Goal: Task Accomplishment & Management: Use online tool/utility

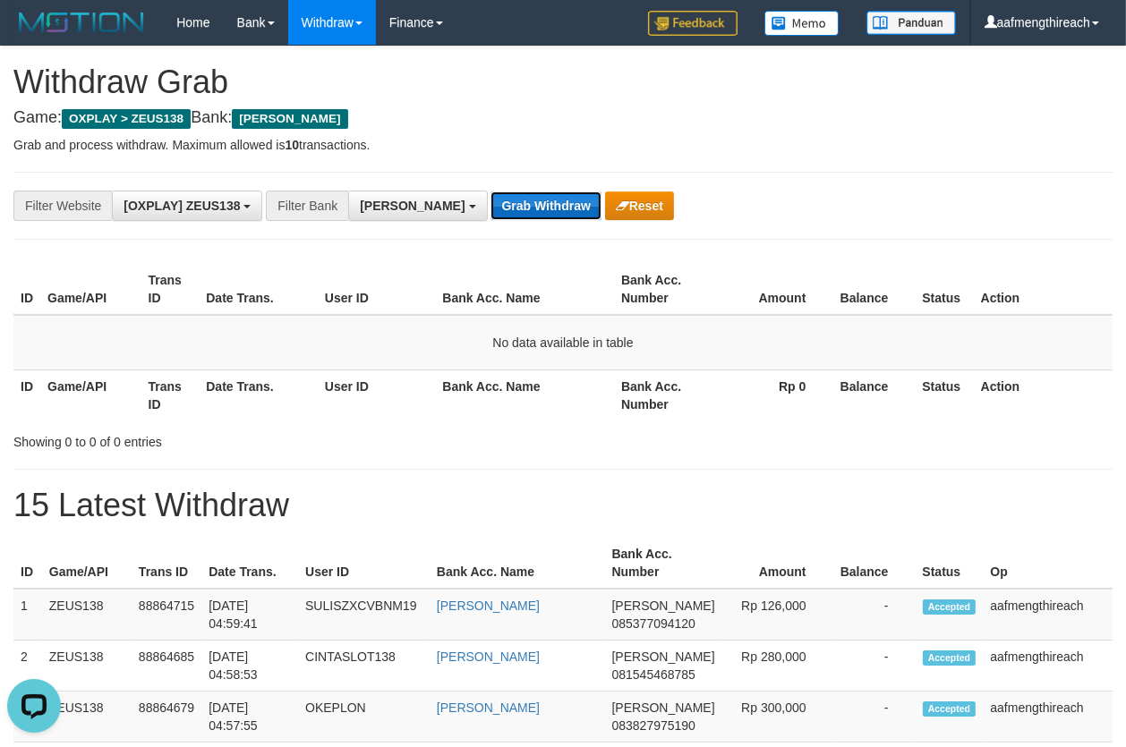
click at [490, 196] on button "Grab Withdraw" at bounding box center [545, 206] width 110 height 29
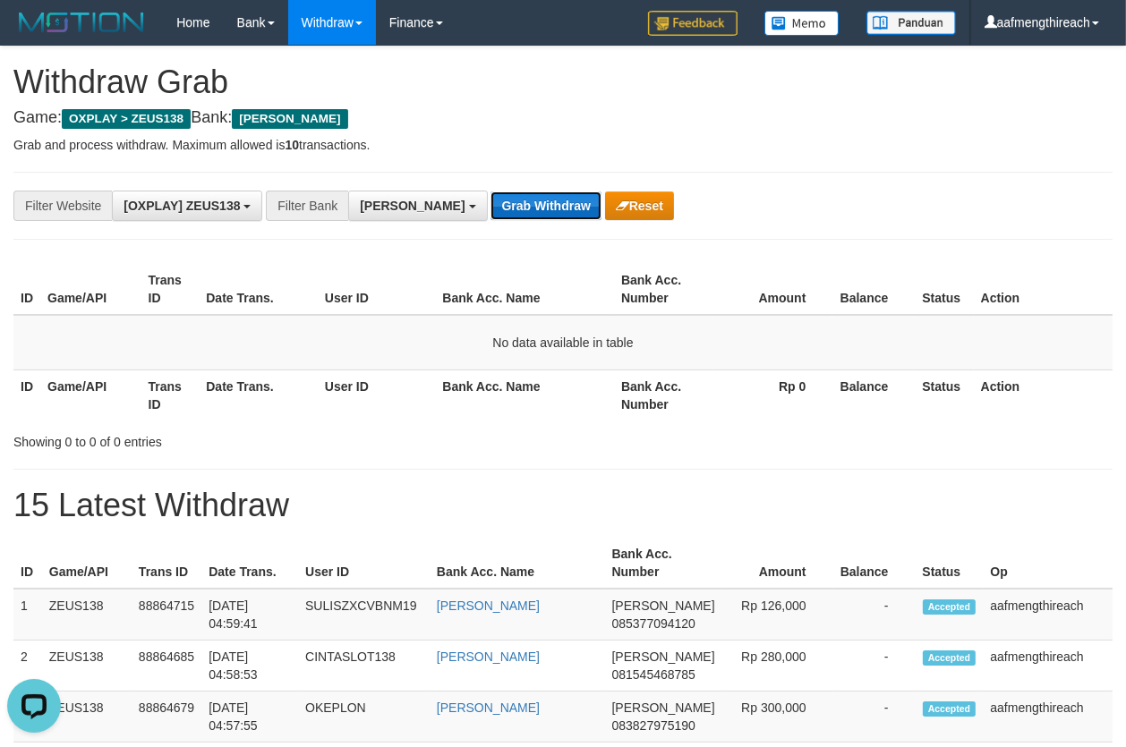
click at [490, 196] on button "Grab Withdraw" at bounding box center [545, 206] width 110 height 29
click at [490, 195] on button "Grab Withdraw" at bounding box center [545, 206] width 110 height 29
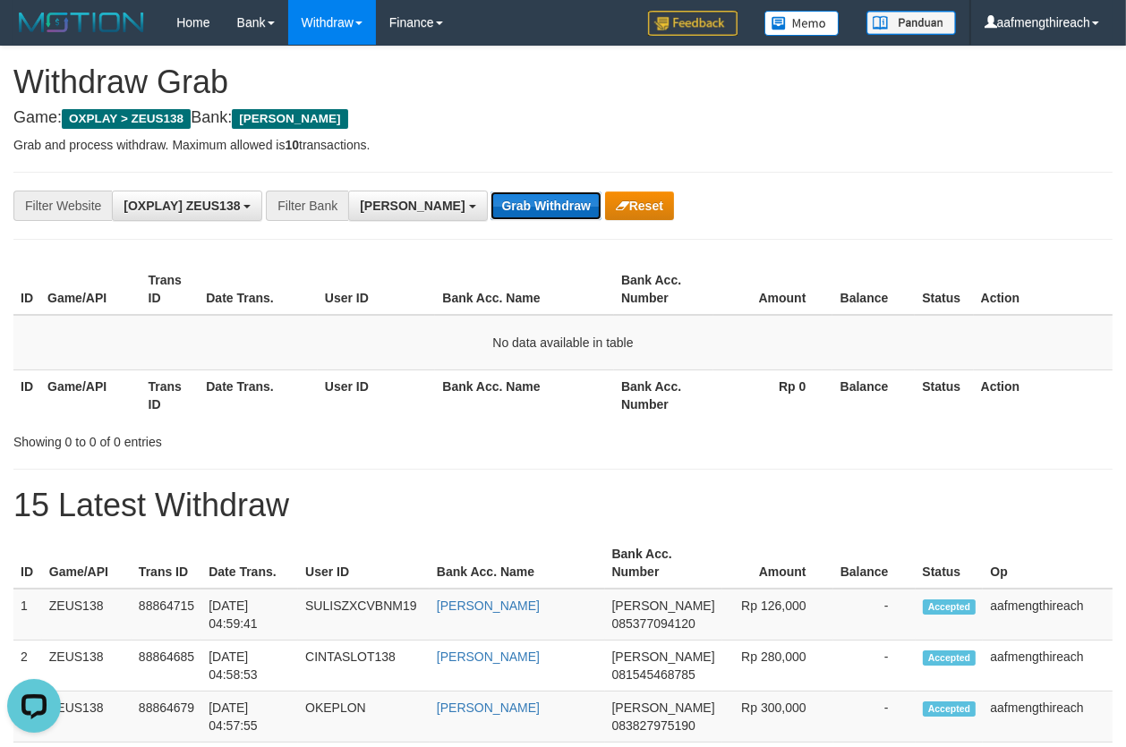
click at [490, 195] on button "Grab Withdraw" at bounding box center [545, 206] width 110 height 29
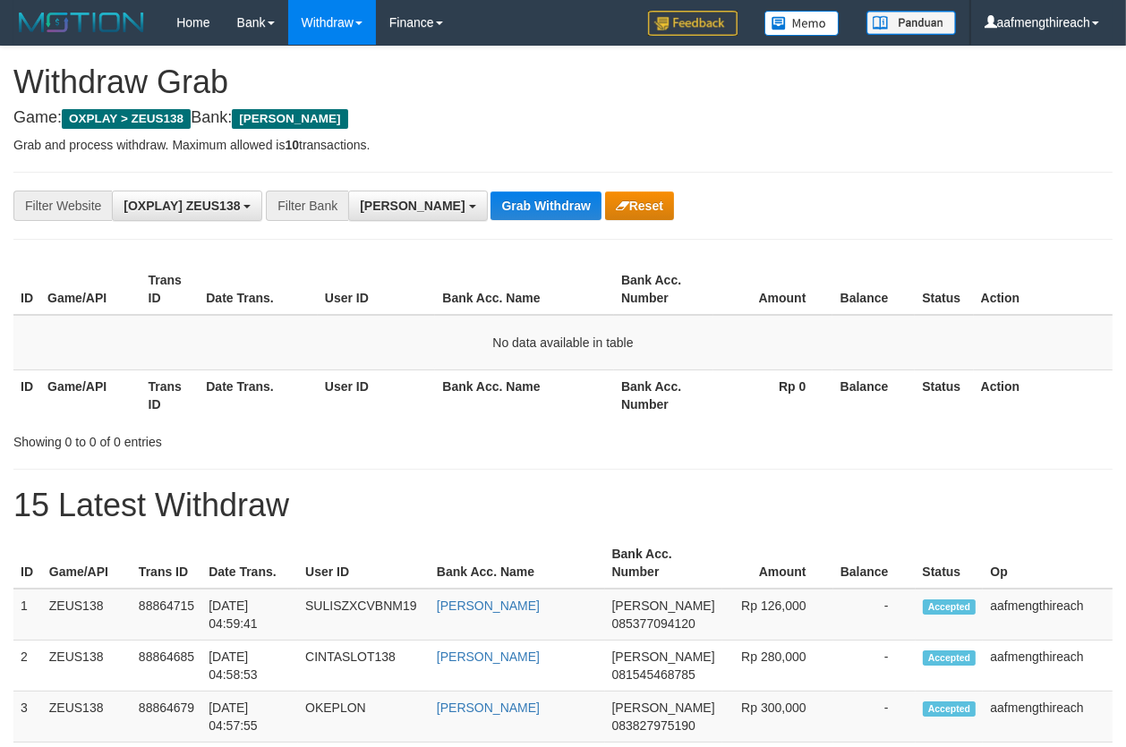
click at [490, 195] on button "Grab Withdraw" at bounding box center [545, 206] width 110 height 29
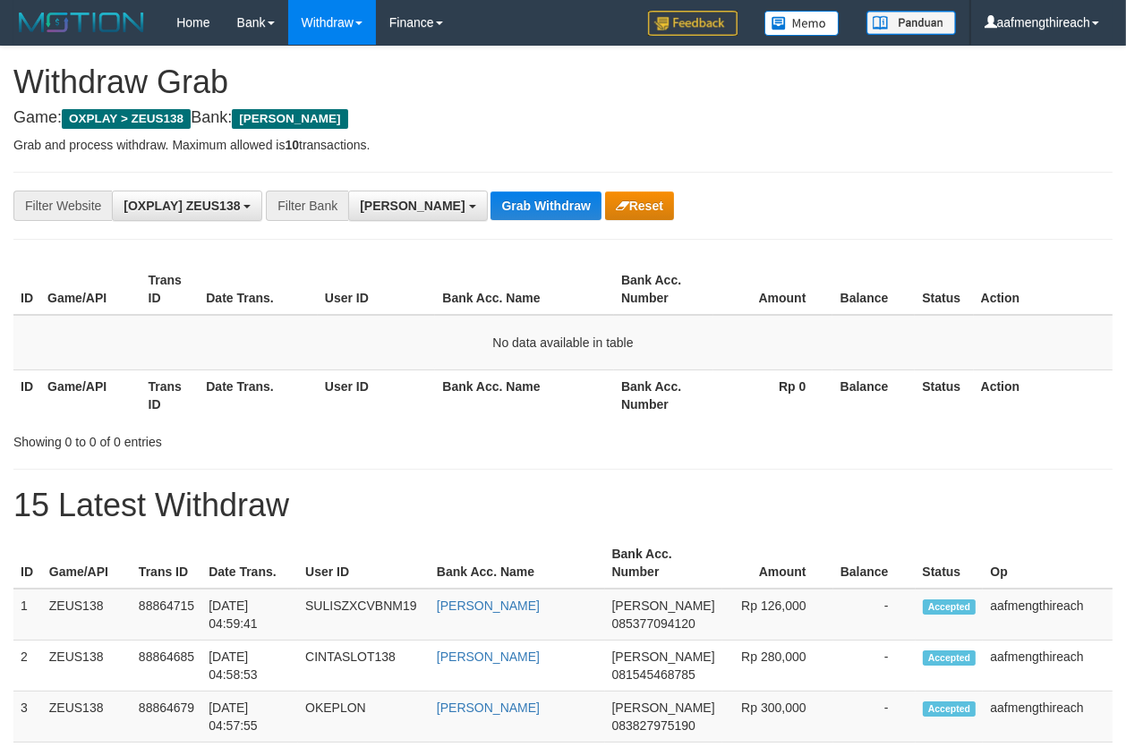
click at [490, 195] on button "Grab Withdraw" at bounding box center [545, 206] width 110 height 29
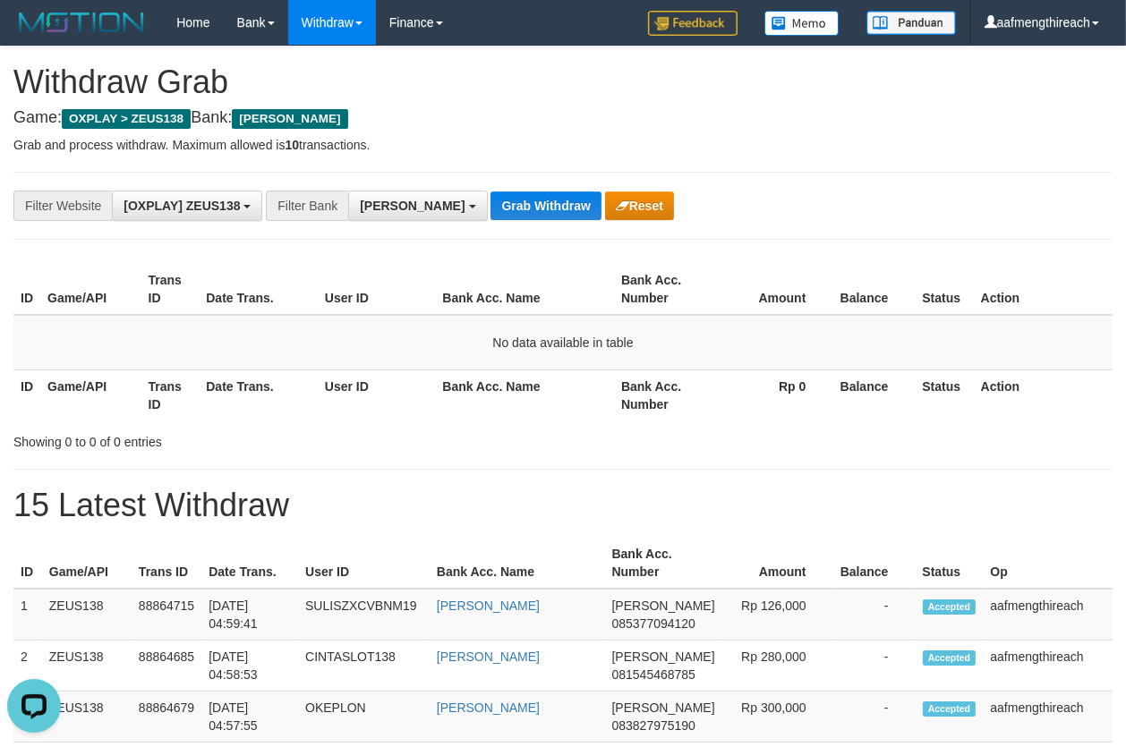
click at [490, 195] on button "Grab Withdraw" at bounding box center [545, 206] width 110 height 29
click at [295, 337] on td "No data available in table" at bounding box center [562, 342] width 1099 height 55
